Goal: Task Accomplishment & Management: Manage account settings

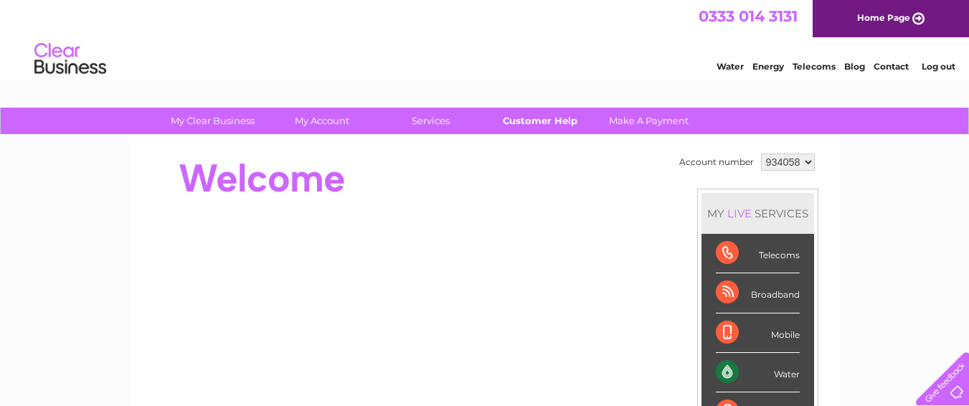
click at [530, 116] on link "Customer Help" at bounding box center [540, 121] width 118 height 27
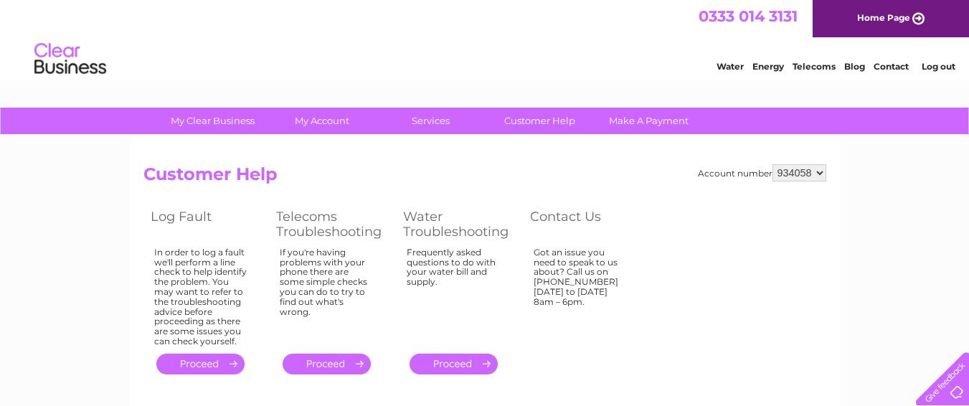
click at [453, 359] on link "." at bounding box center [454, 364] width 88 height 21
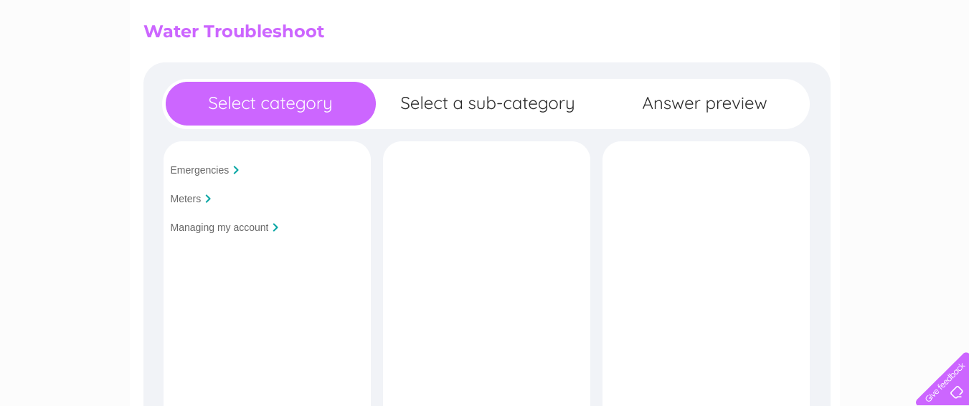
scroll to position [143, 0]
click at [219, 224] on input "Managing my account" at bounding box center [220, 226] width 98 height 11
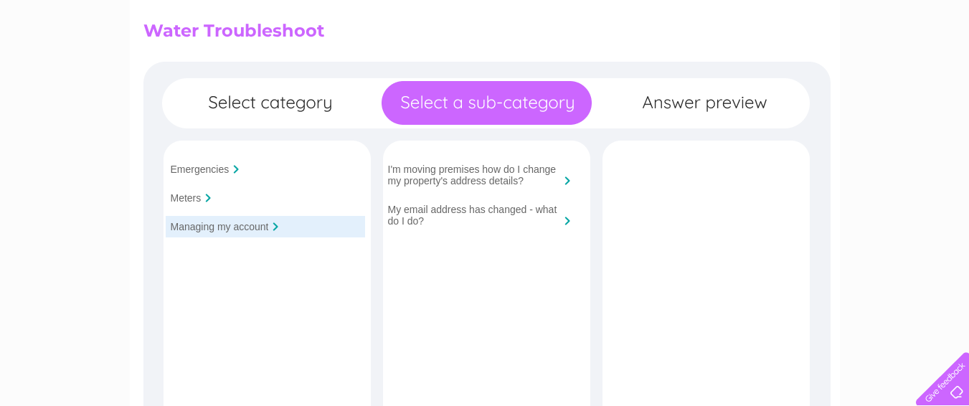
scroll to position [72, 0]
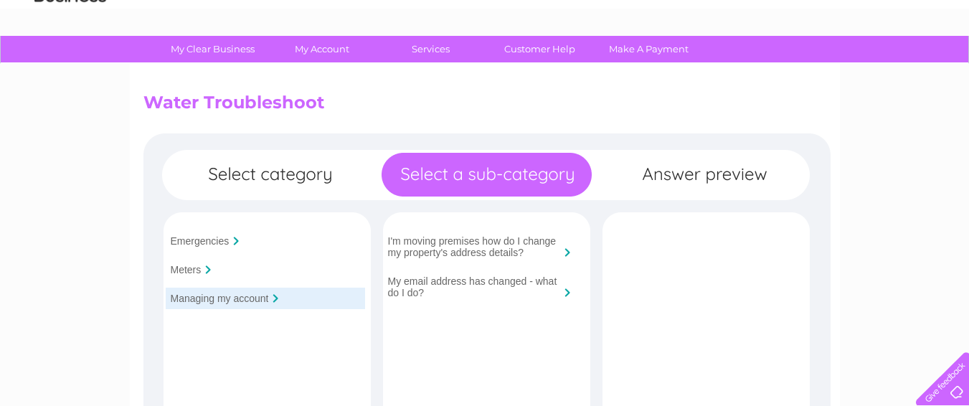
click at [207, 242] on input "Emergencies" at bounding box center [200, 240] width 59 height 11
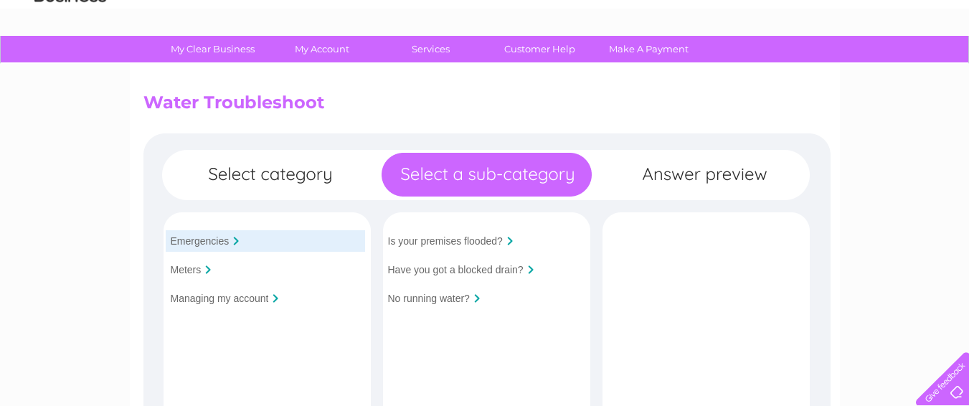
click at [453, 298] on input "No running water?" at bounding box center [429, 298] width 82 height 11
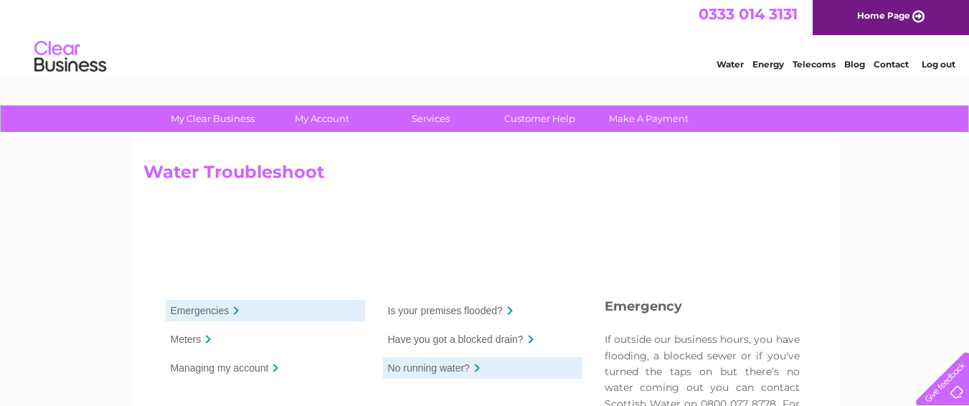
scroll to position [0, 0]
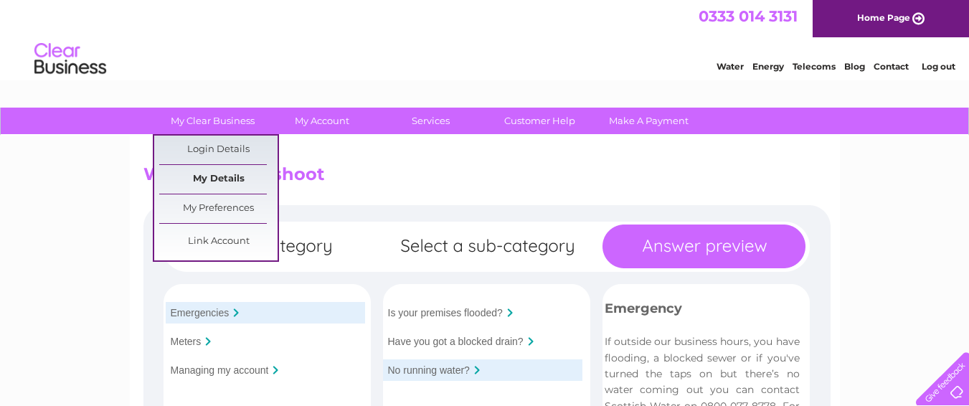
click at [221, 179] on link "My Details" at bounding box center [218, 179] width 118 height 29
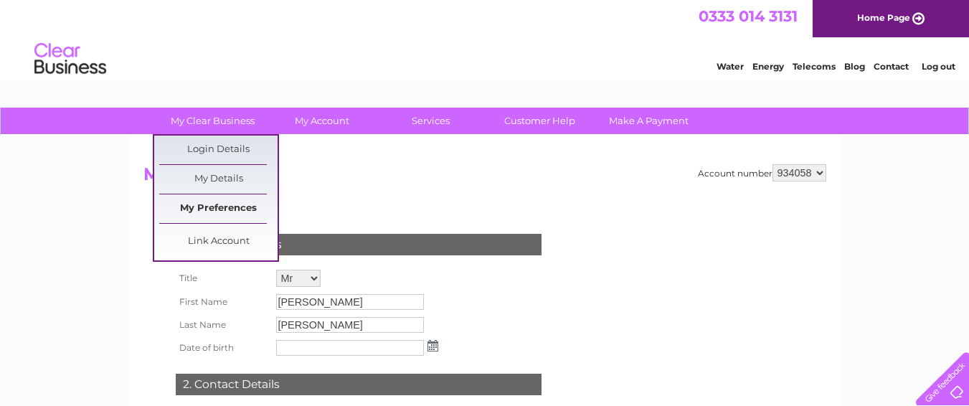
click at [220, 210] on link "My Preferences" at bounding box center [218, 208] width 118 height 29
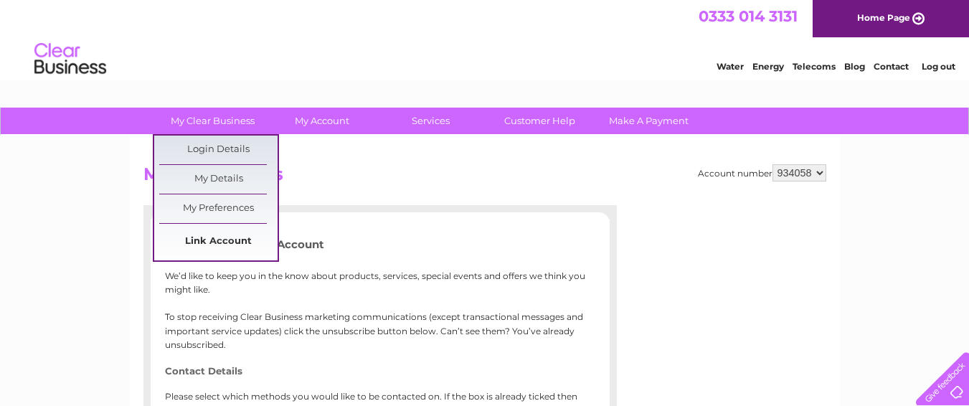
click at [217, 239] on link "Link Account" at bounding box center [218, 241] width 118 height 29
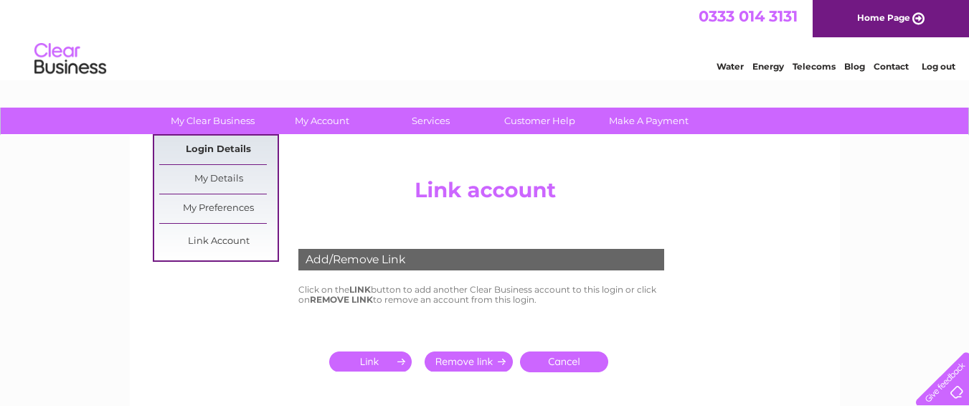
click at [220, 148] on link "Login Details" at bounding box center [218, 150] width 118 height 29
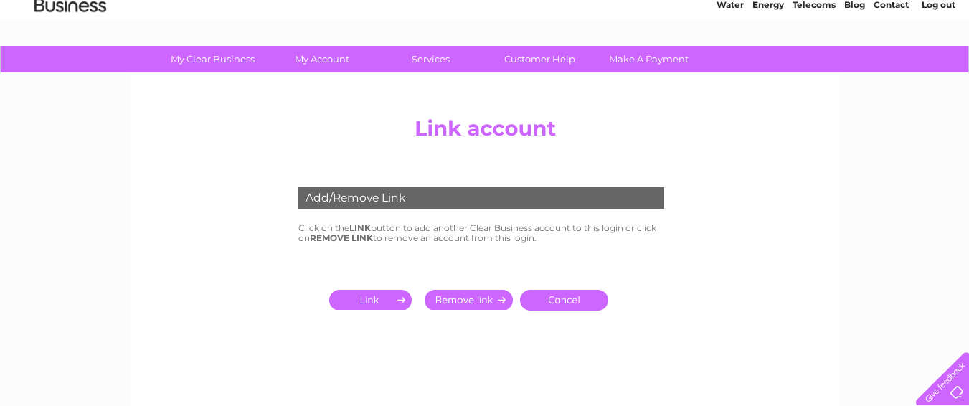
scroll to position [72, 0]
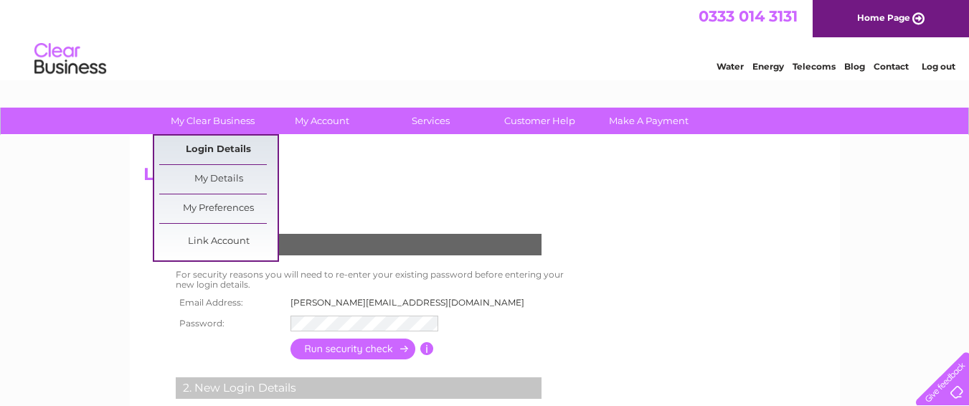
click at [217, 148] on link "Login Details" at bounding box center [218, 150] width 118 height 29
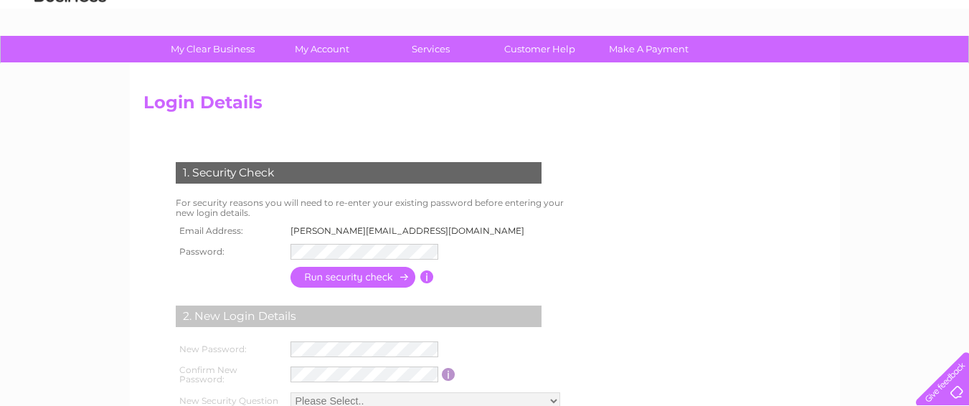
scroll to position [143, 0]
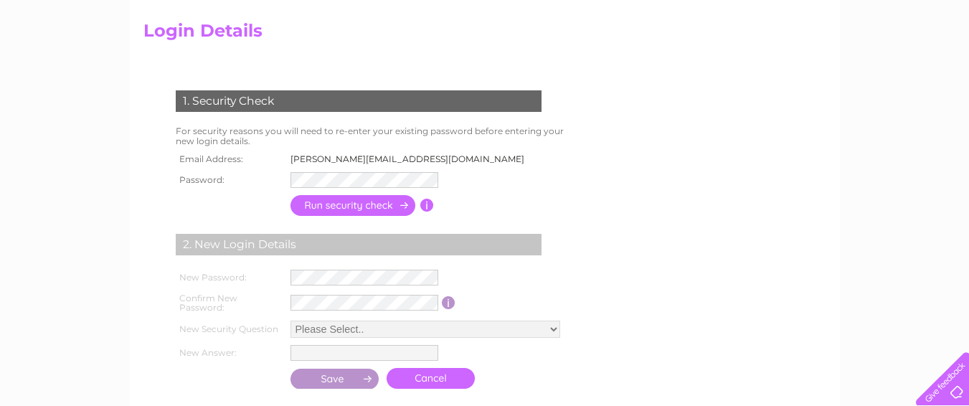
click at [341, 207] on input "button" at bounding box center [353, 205] width 126 height 21
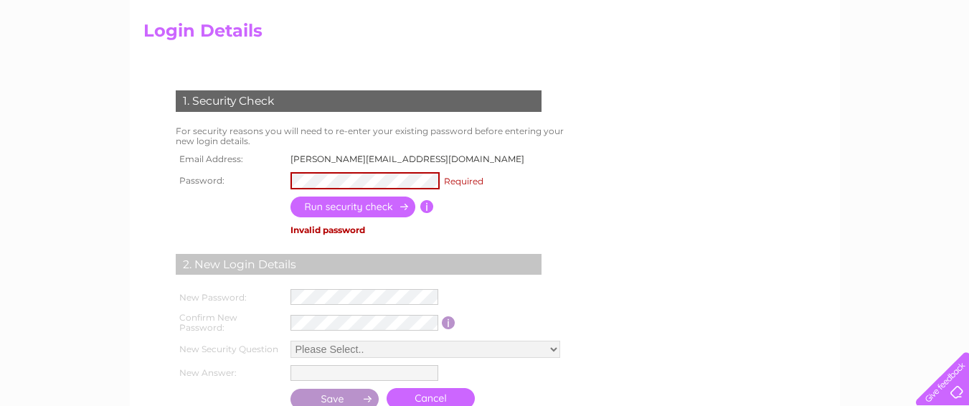
click at [109, 127] on div "My Clear Business Login Details My Details My Preferences Link Account My Accou…" at bounding box center [484, 332] width 969 height 737
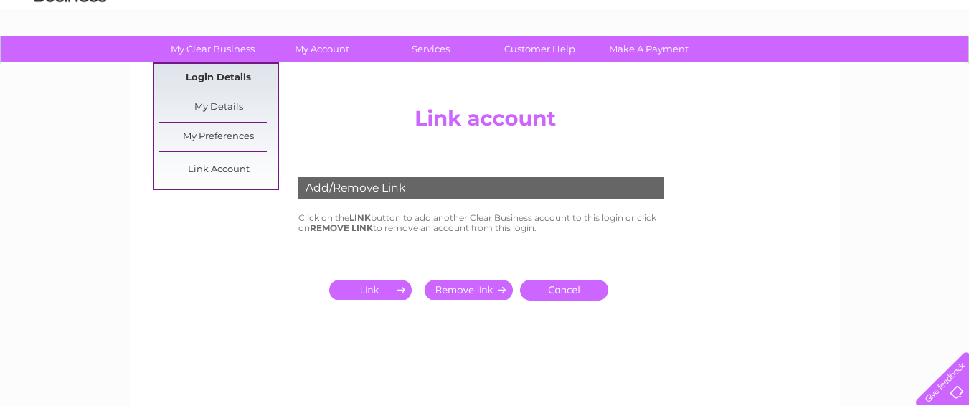
click at [223, 77] on link "Login Details" at bounding box center [218, 78] width 118 height 29
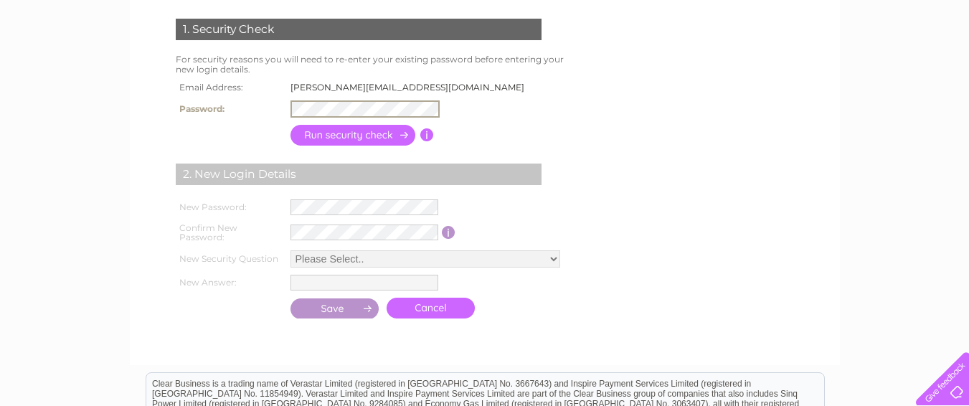
scroll to position [143, 0]
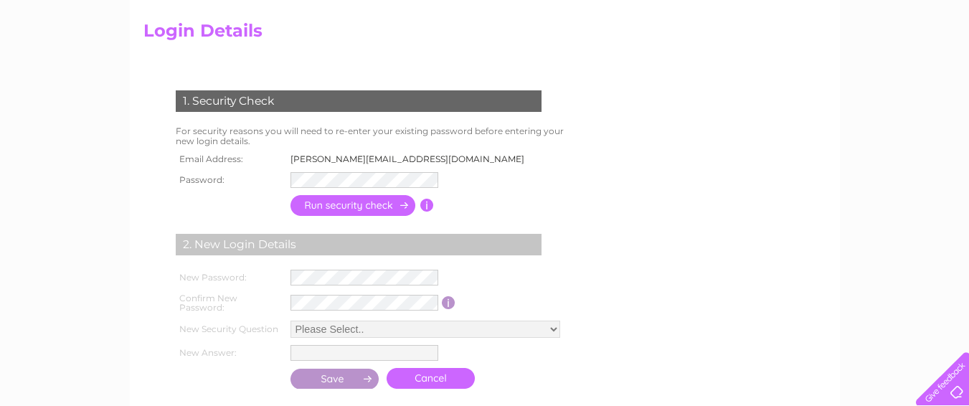
click at [400, 206] on input "button" at bounding box center [353, 205] width 126 height 21
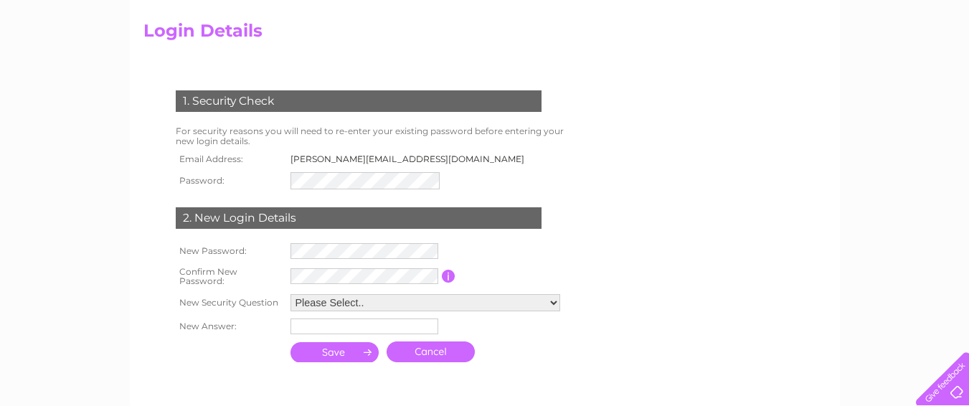
click at [333, 159] on td "[PERSON_NAME][EMAIL_ADDRESS][DOMAIN_NAME]" at bounding box center [412, 159] width 250 height 19
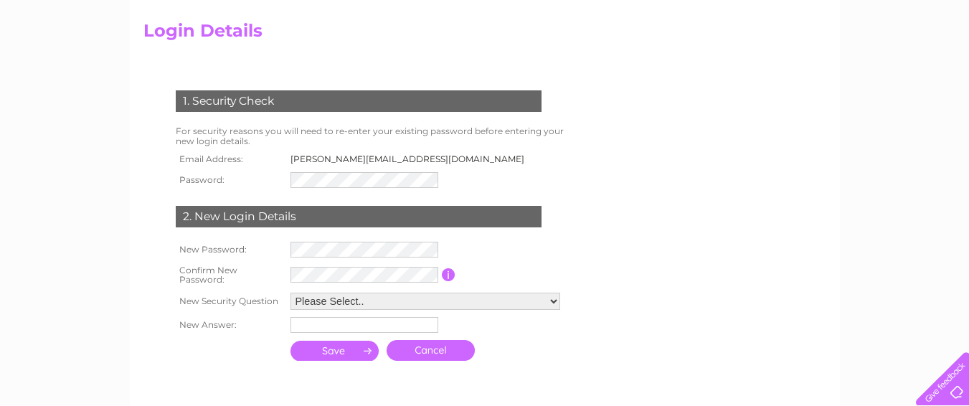
click at [260, 100] on div "1. Security Check" at bounding box center [359, 101] width 366 height 22
click at [229, 30] on h2 "Login Details" at bounding box center [484, 34] width 683 height 27
click at [19, 231] on div "My Clear Business Login Details My Details My Preferences Link Account My Accou…" at bounding box center [484, 308] width 969 height 689
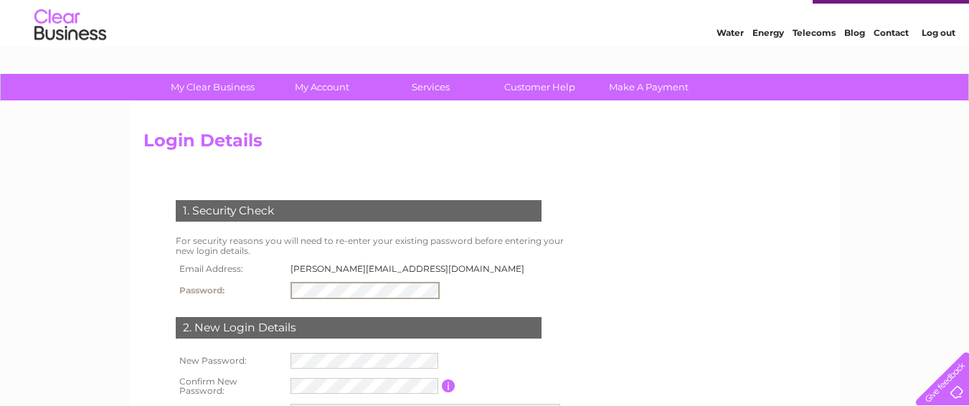
scroll to position [0, 0]
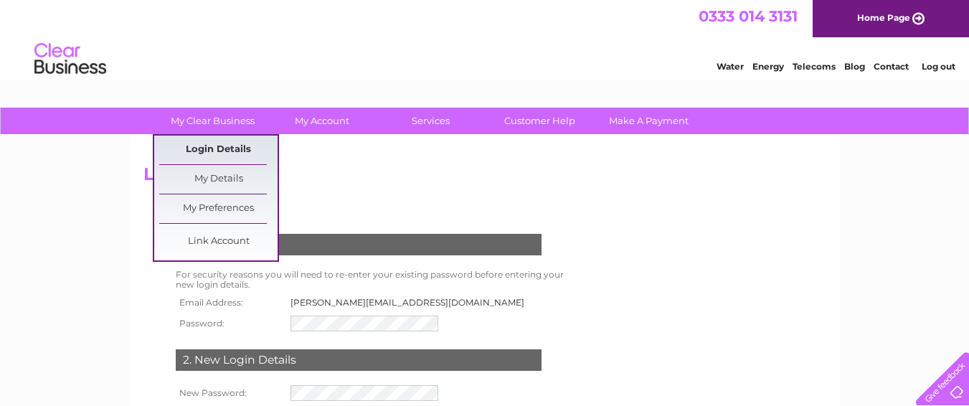
click at [224, 147] on link "Login Details" at bounding box center [218, 150] width 118 height 29
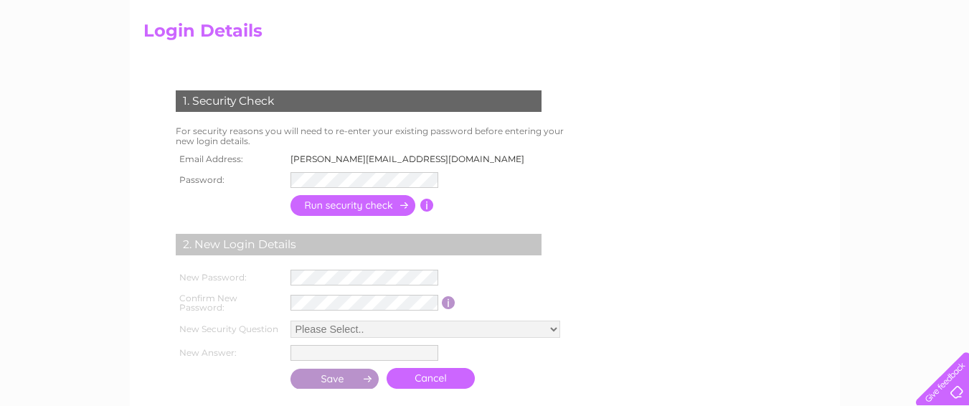
scroll to position [215, 0]
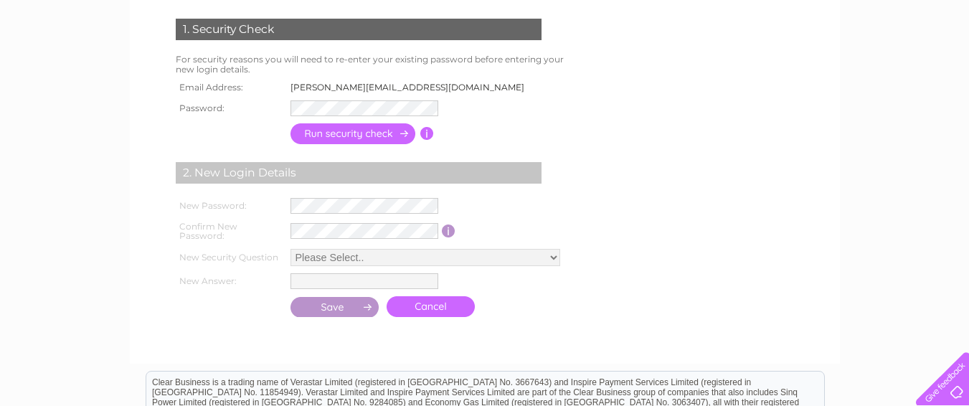
click at [380, 131] on input "button" at bounding box center [353, 133] width 126 height 21
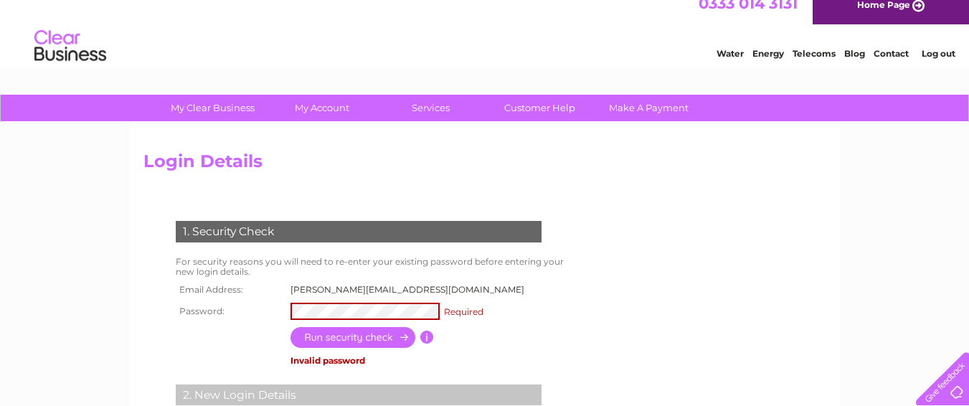
scroll to position [0, 0]
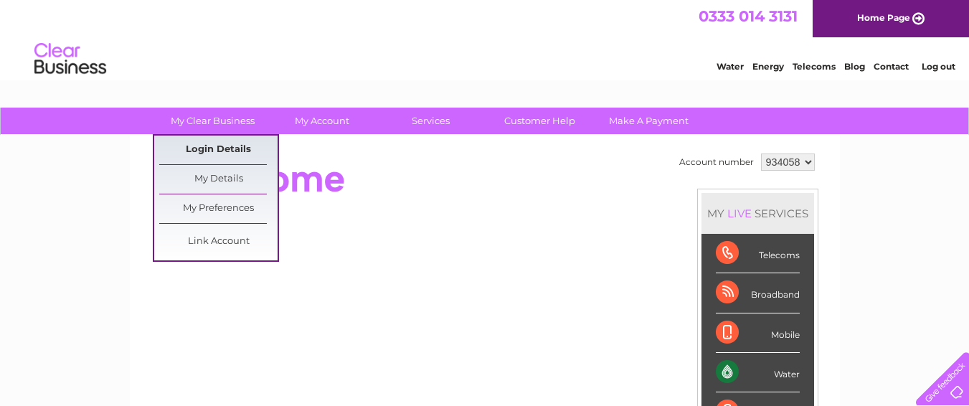
click at [217, 149] on link "Login Details" at bounding box center [218, 150] width 118 height 29
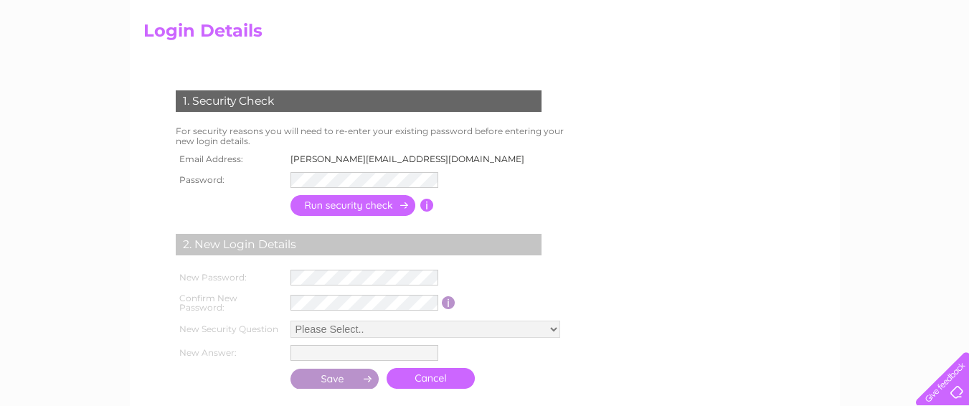
click at [260, 249] on div "2. New Login Details" at bounding box center [359, 245] width 366 height 22
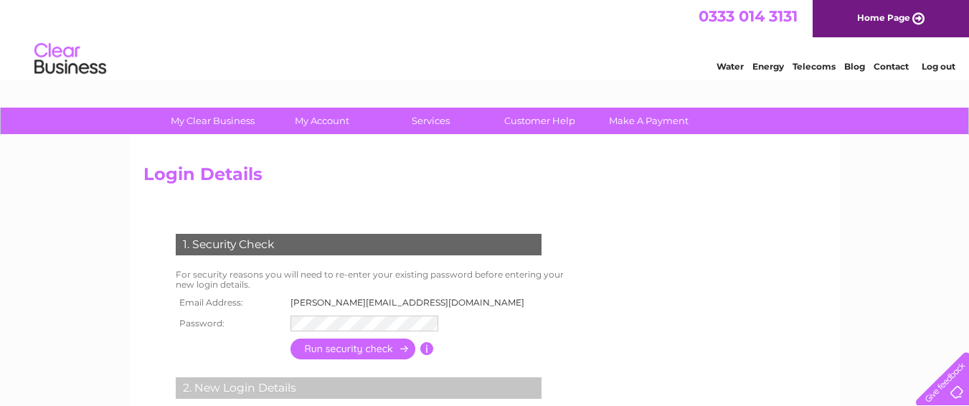
click at [875, 17] on link "Home Page" at bounding box center [891, 18] width 156 height 37
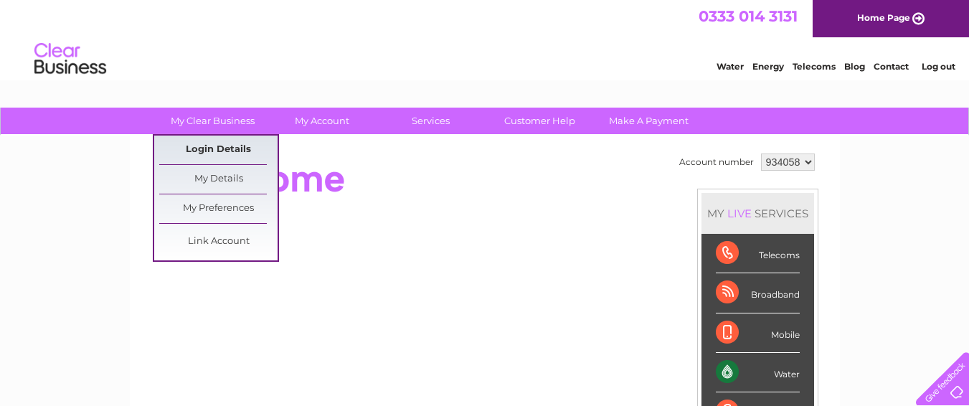
click at [230, 146] on link "Login Details" at bounding box center [218, 150] width 118 height 29
